Goal: Understand process/instructions: Learn how to perform a task or action

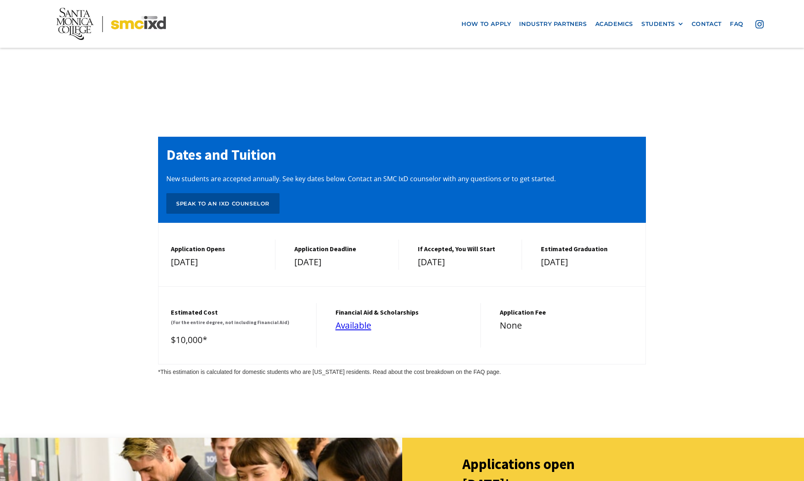
scroll to position [3487, 0]
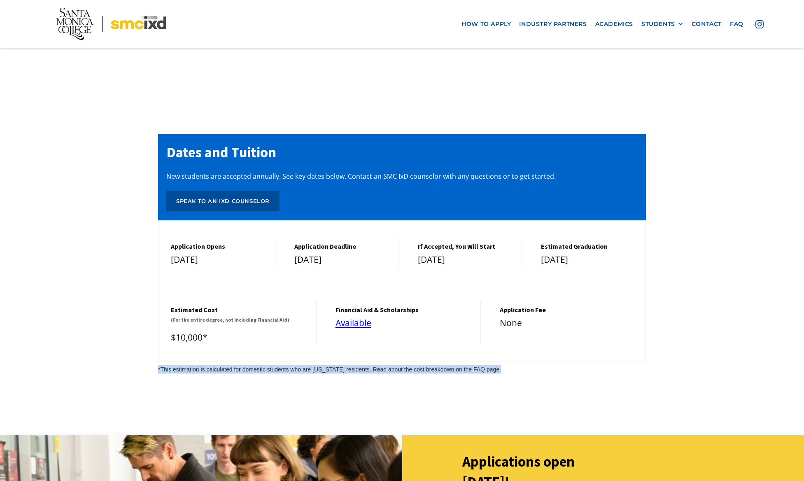
drag, startPoint x: 203, startPoint y: 294, endPoint x: 503, endPoint y: 300, distance: 299.9
click at [503, 300] on div "Dates and Tuition New students are accepted annually. See key dates below. Cont…" at bounding box center [402, 253] width 804 height 321
click at [503, 365] on div "*This estimation is calculated for domestic students who are [US_STATE] residen…" at bounding box center [402, 369] width 488 height 8
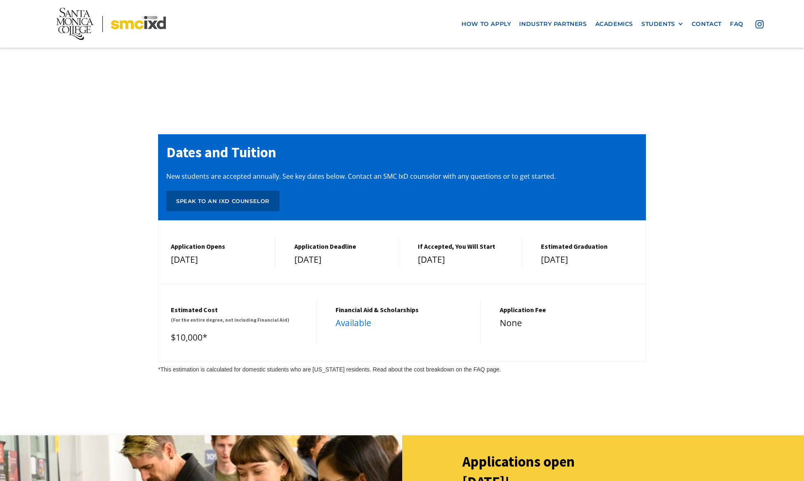
click at [360, 317] on link "Available" at bounding box center [354, 323] width 36 height 12
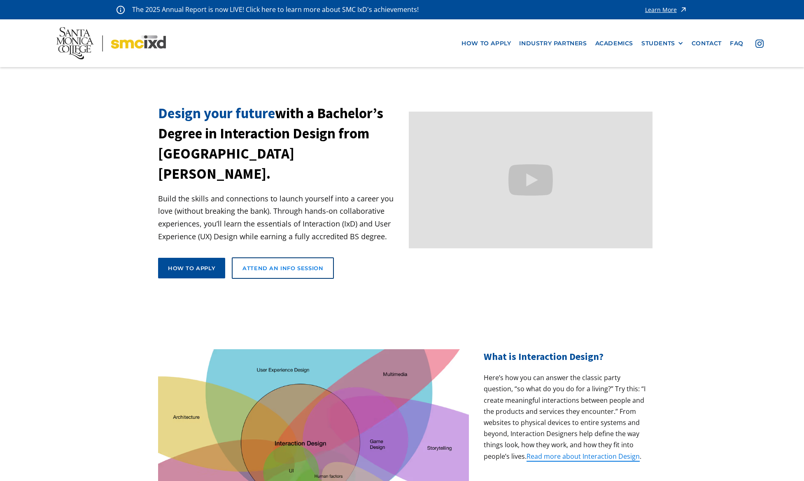
click at [313, 257] on link "Attend an Info Session" at bounding box center [283, 267] width 102 height 21
click at [492, 40] on link "how to apply" at bounding box center [487, 43] width 58 height 15
